Goal: Find specific page/section: Find specific page/section

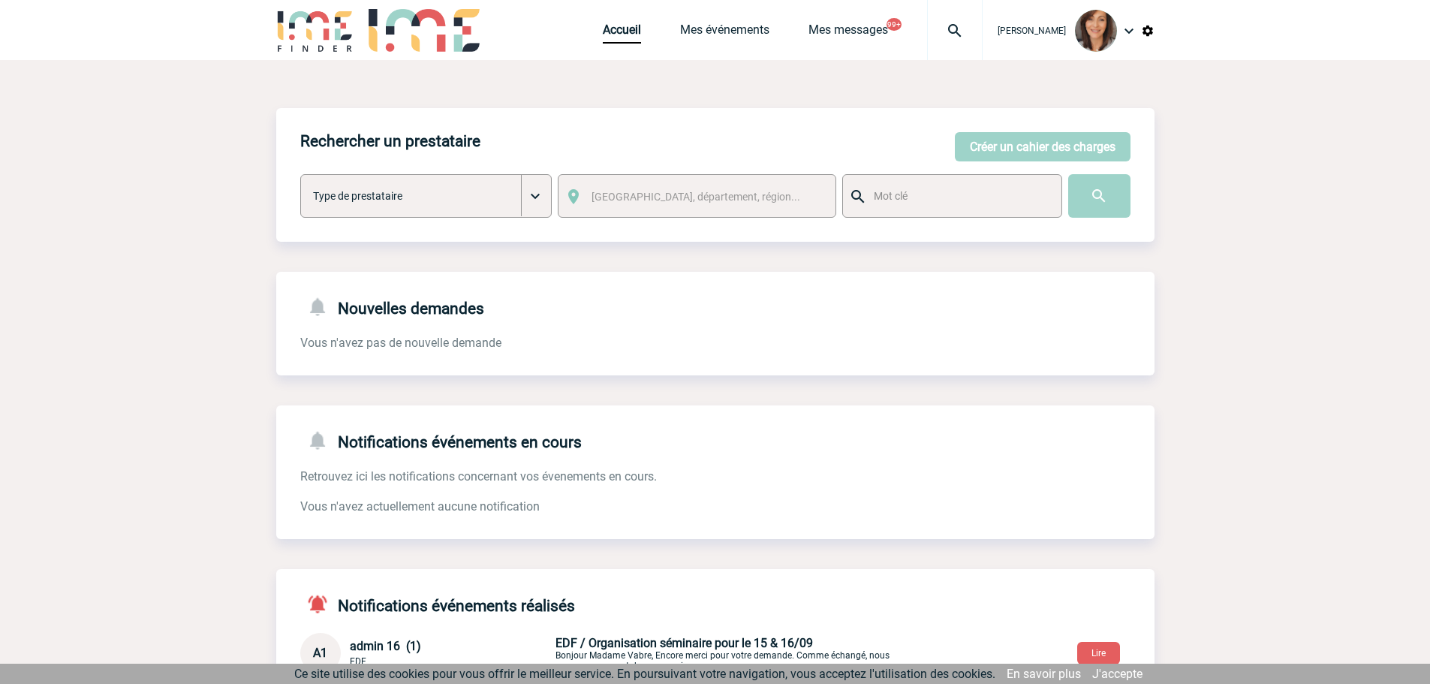
click at [967, 33] on img at bounding box center [955, 31] width 54 height 18
paste input "2000420270"
type input "2000420270"
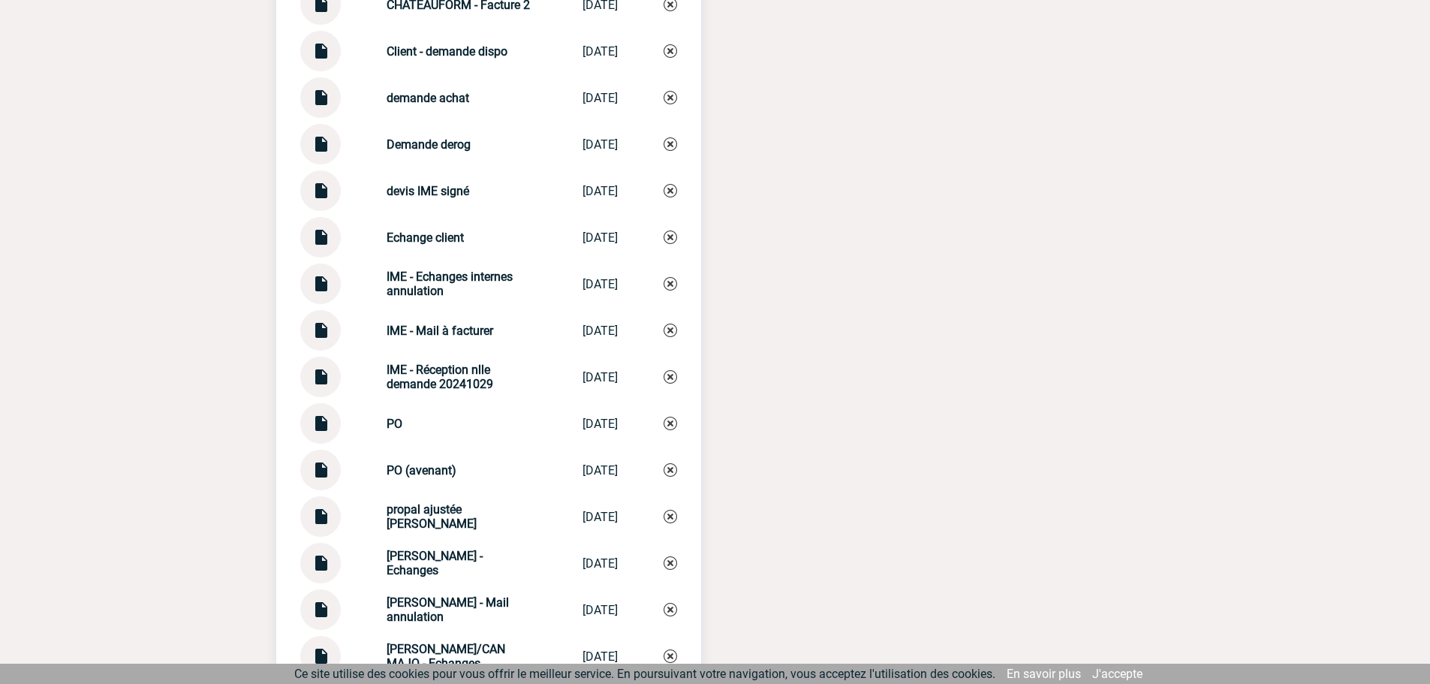
scroll to position [2177, 0]
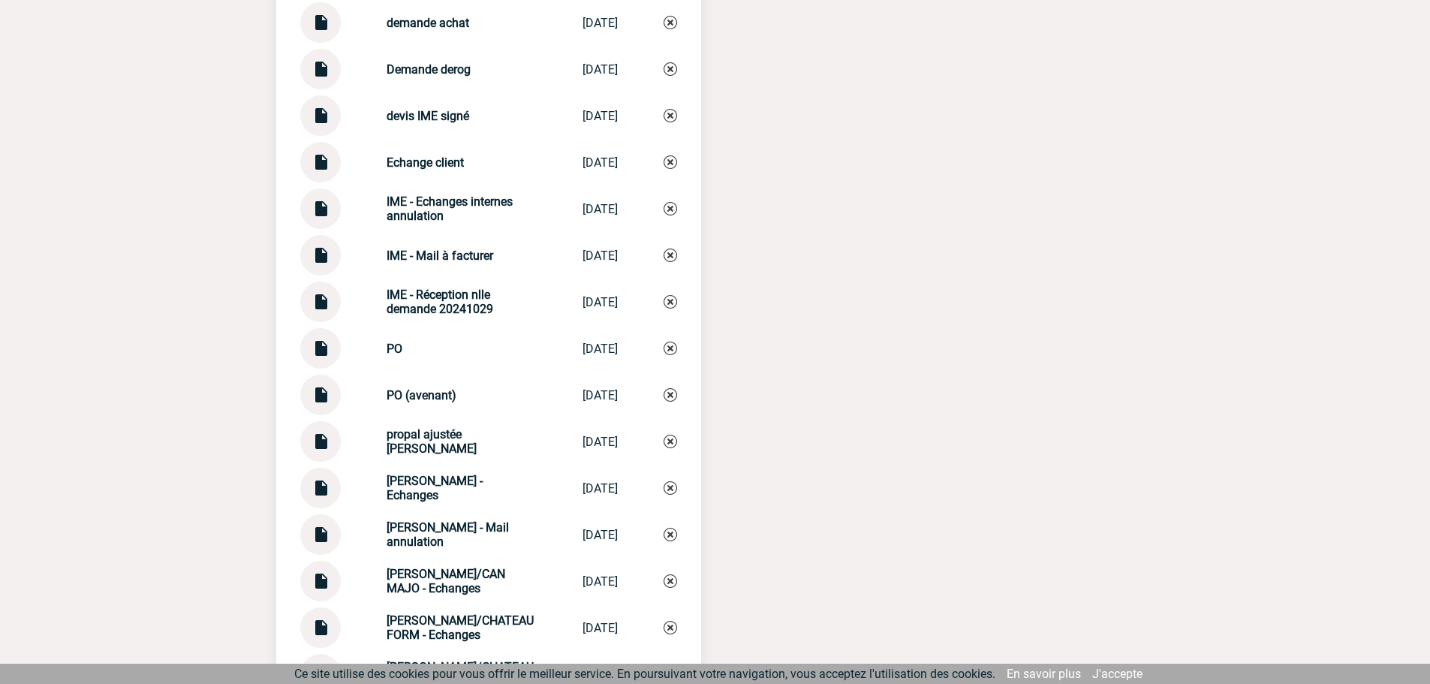
click at [326, 384] on img at bounding box center [321, 389] width 20 height 29
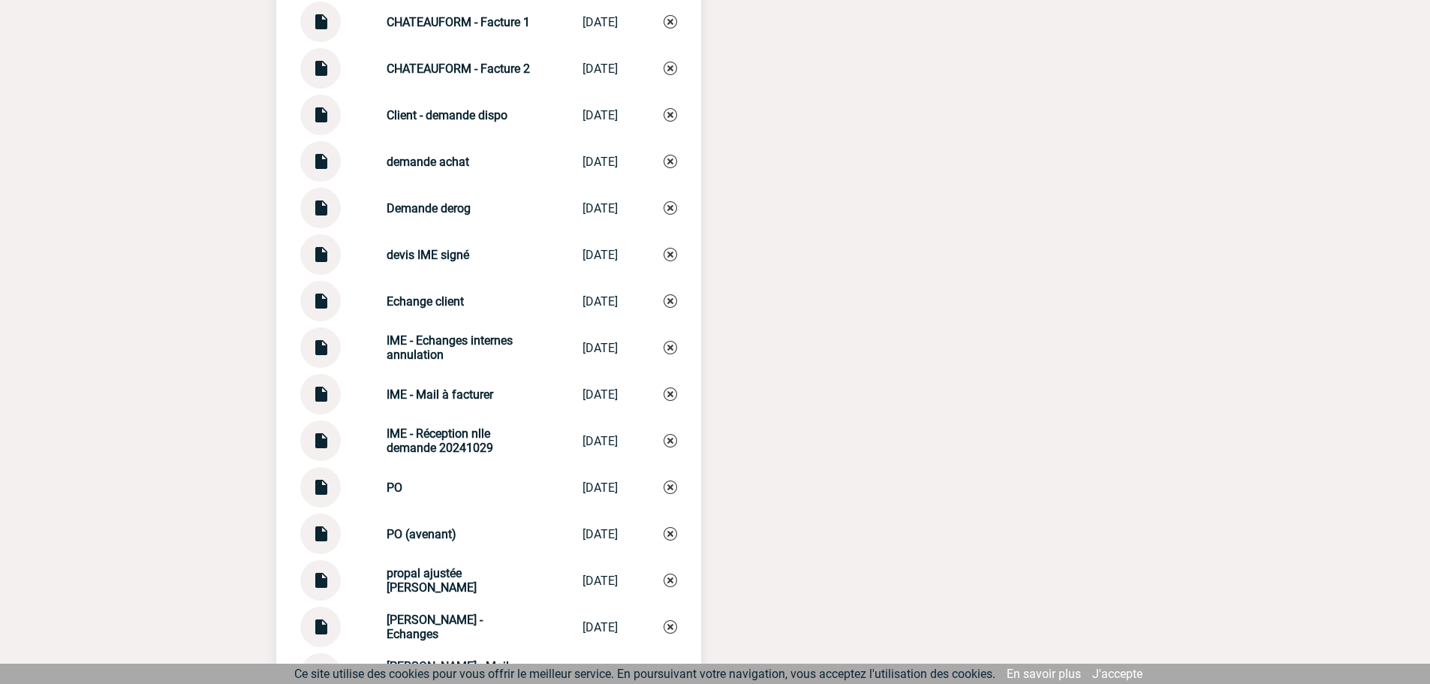
scroll to position [2027, 0]
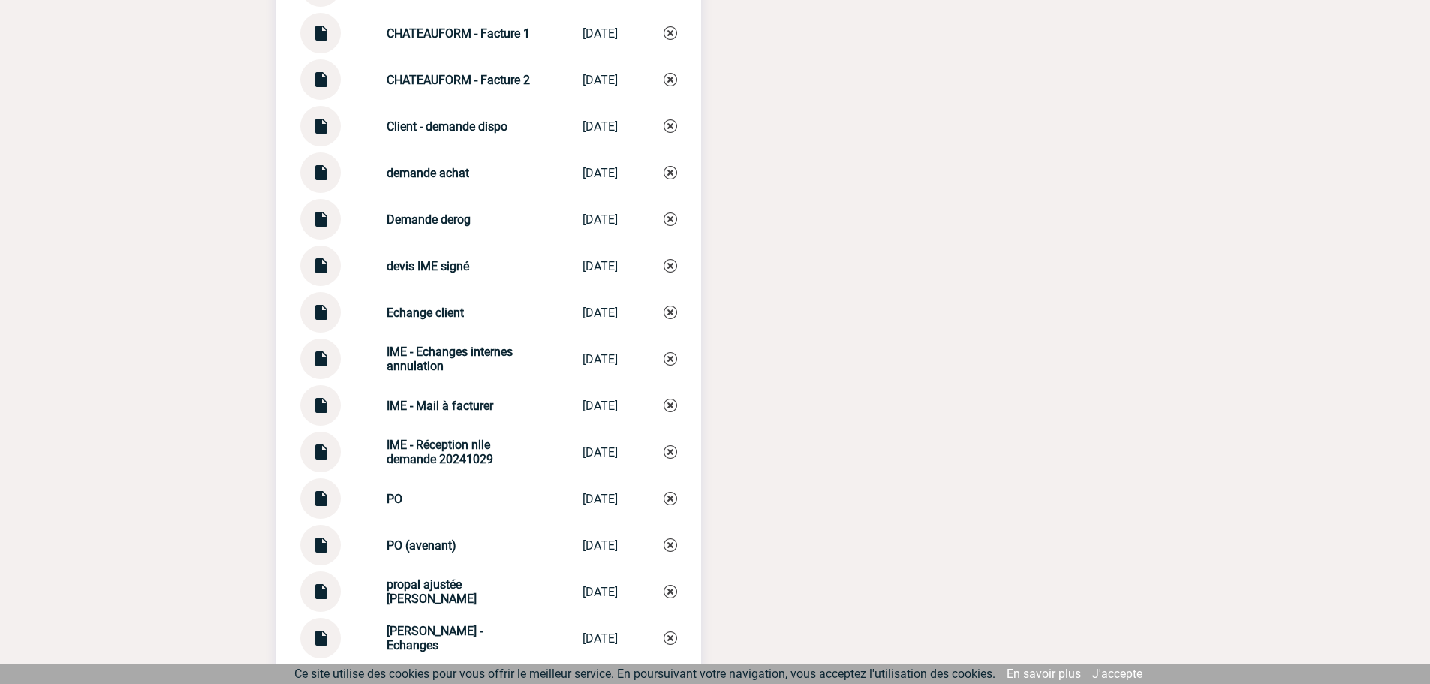
click at [324, 257] on img at bounding box center [321, 259] width 20 height 29
